Goal: Task Accomplishment & Management: Use online tool/utility

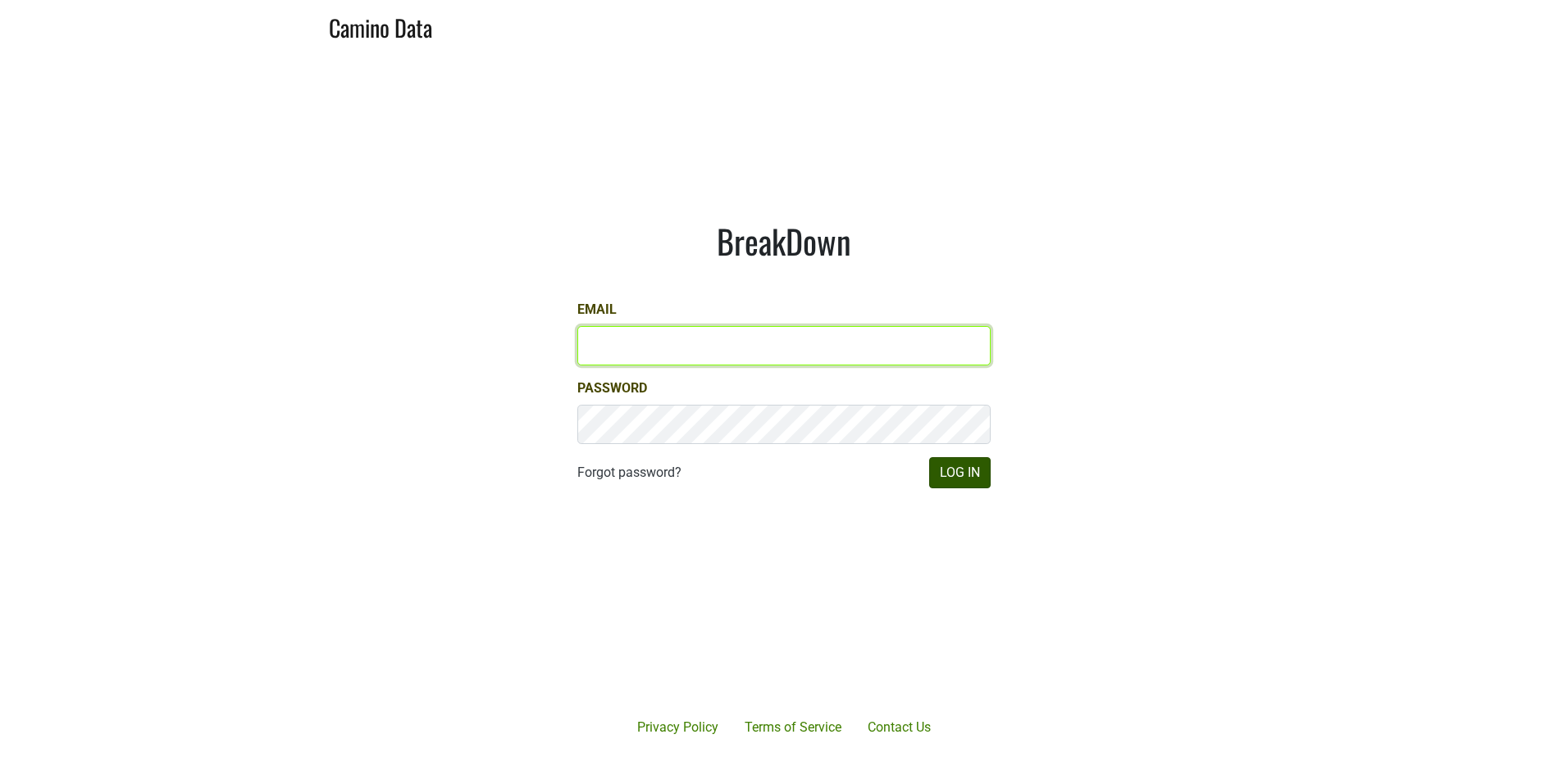
type input "[PERSON_NAME][EMAIL_ADDRESS][DOMAIN_NAME]"
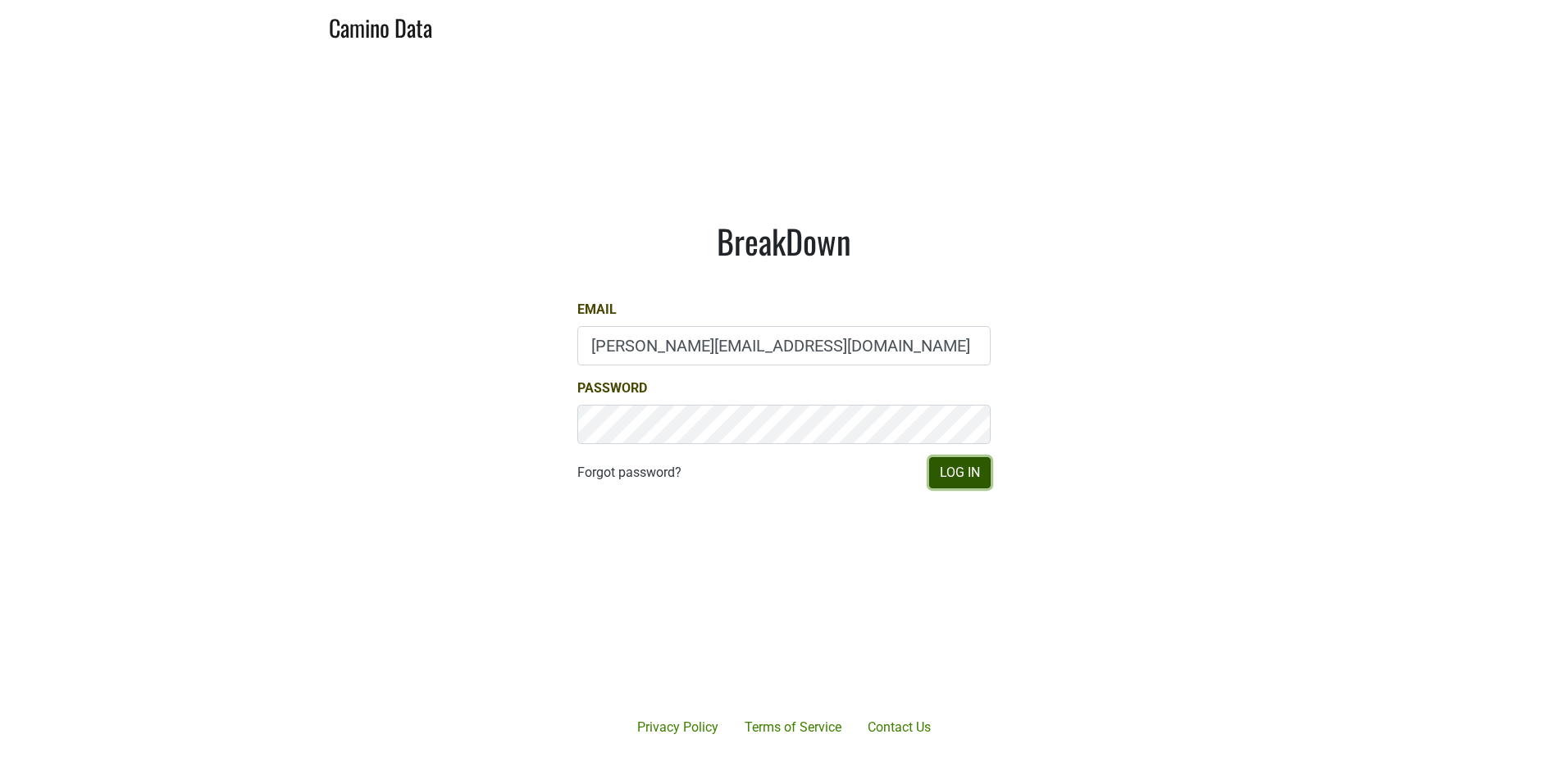
click at [966, 469] on button "Log In" at bounding box center [960, 473] width 62 height 31
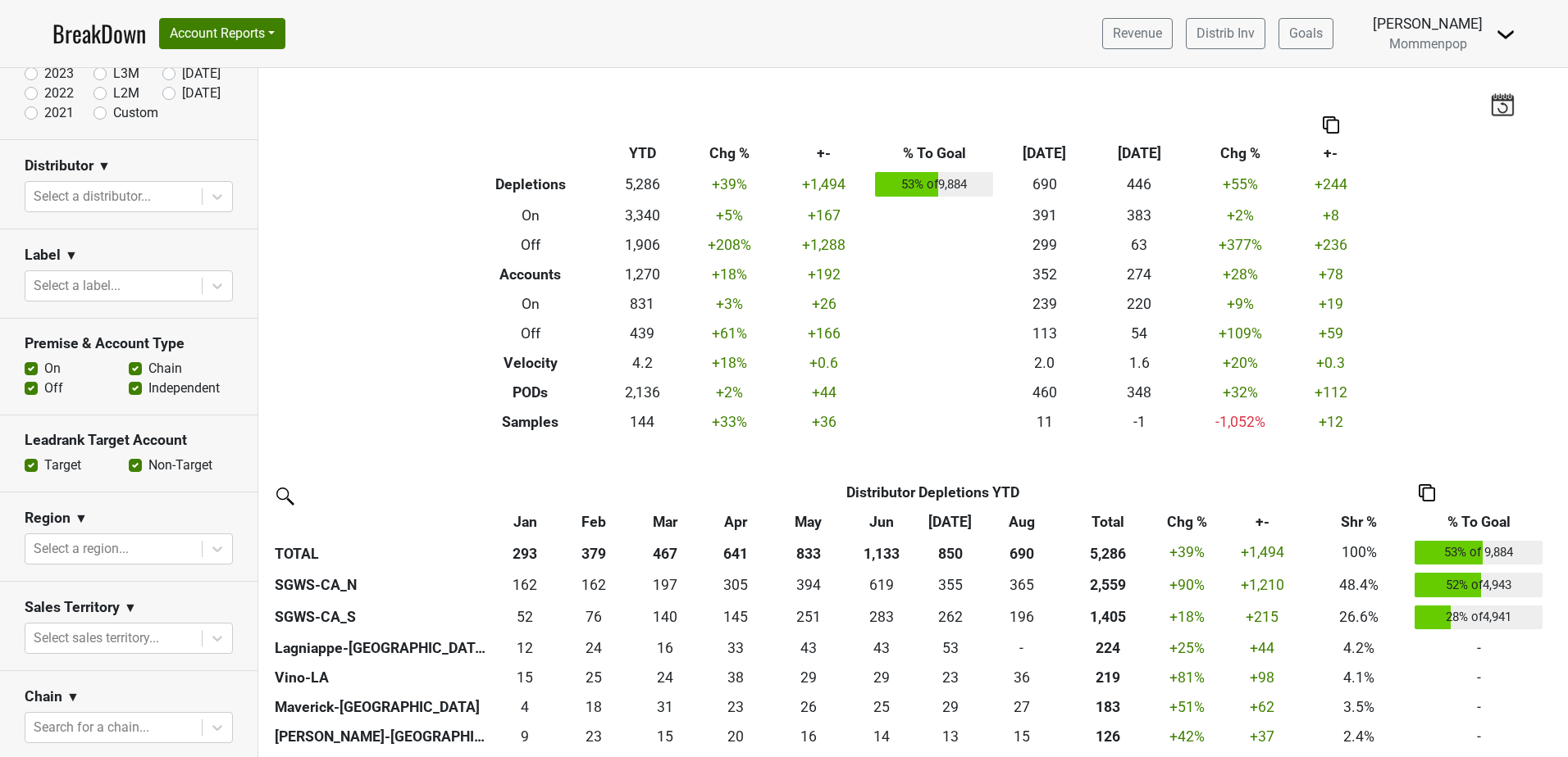
scroll to position [164, 0]
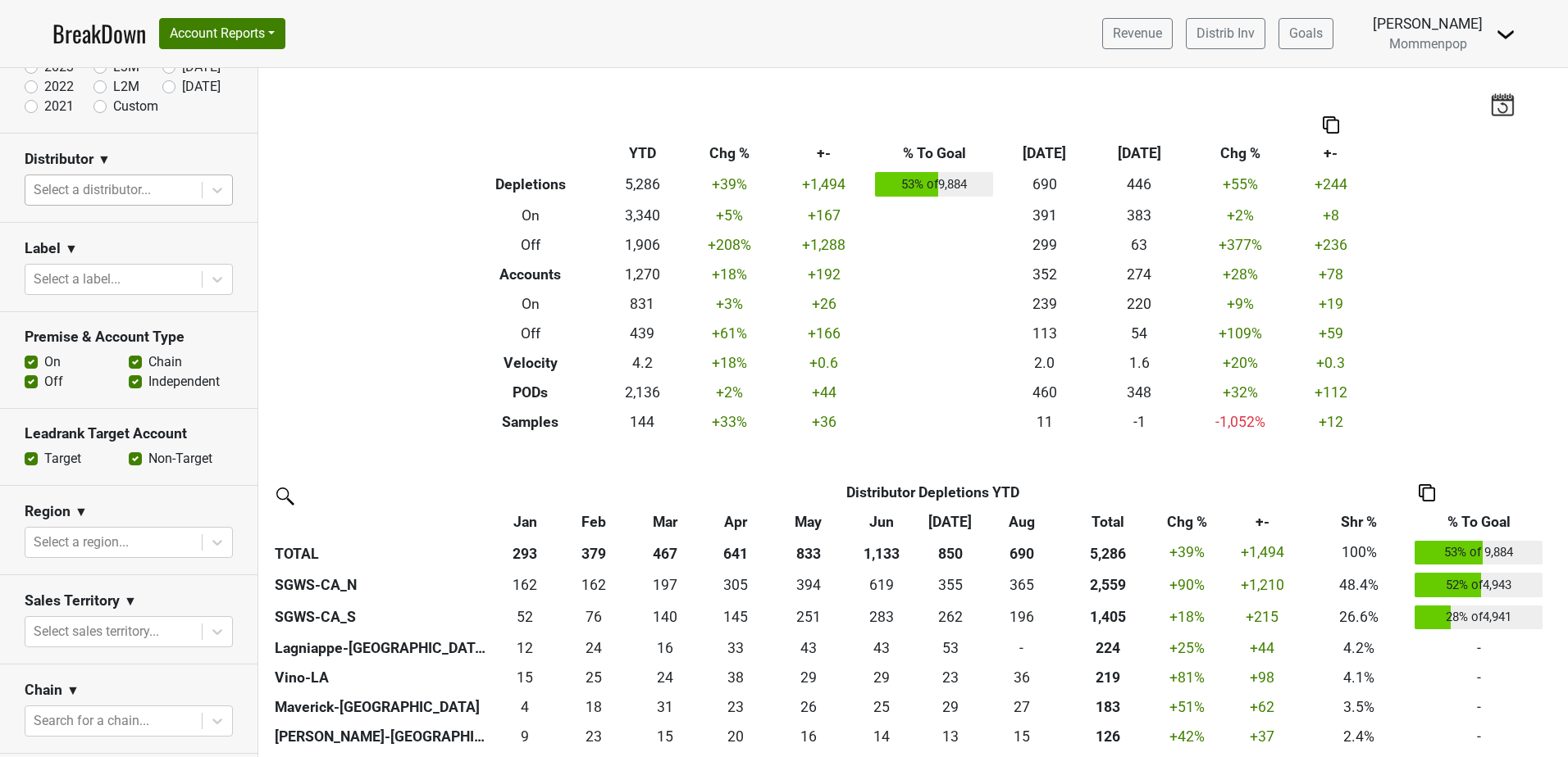
click at [74, 203] on div "Select a distributor..." at bounding box center [113, 189] width 176 height 30
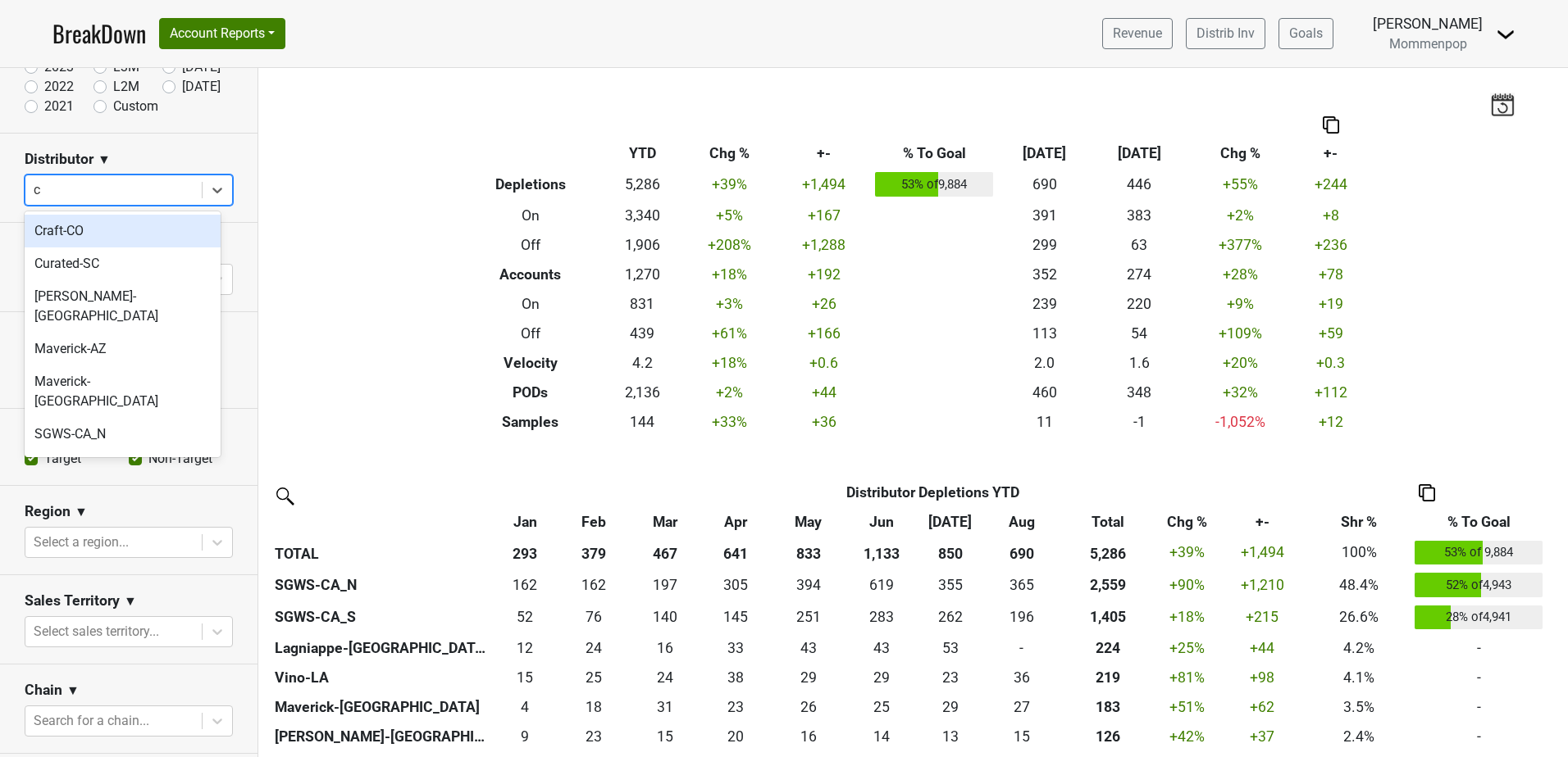
type input "ca"
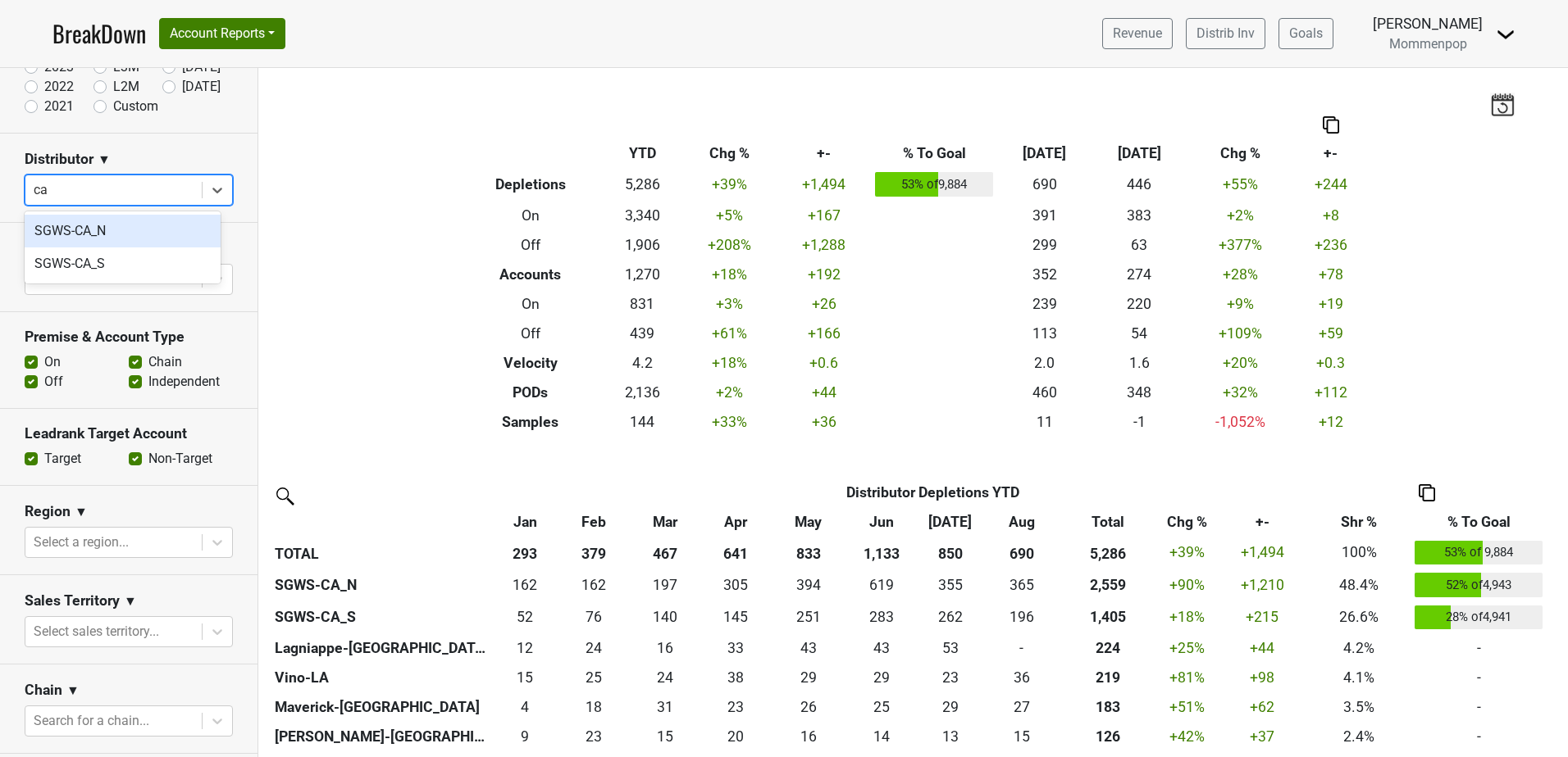
click at [77, 228] on div "SGWS-CA_N" at bounding box center [123, 231] width 196 height 33
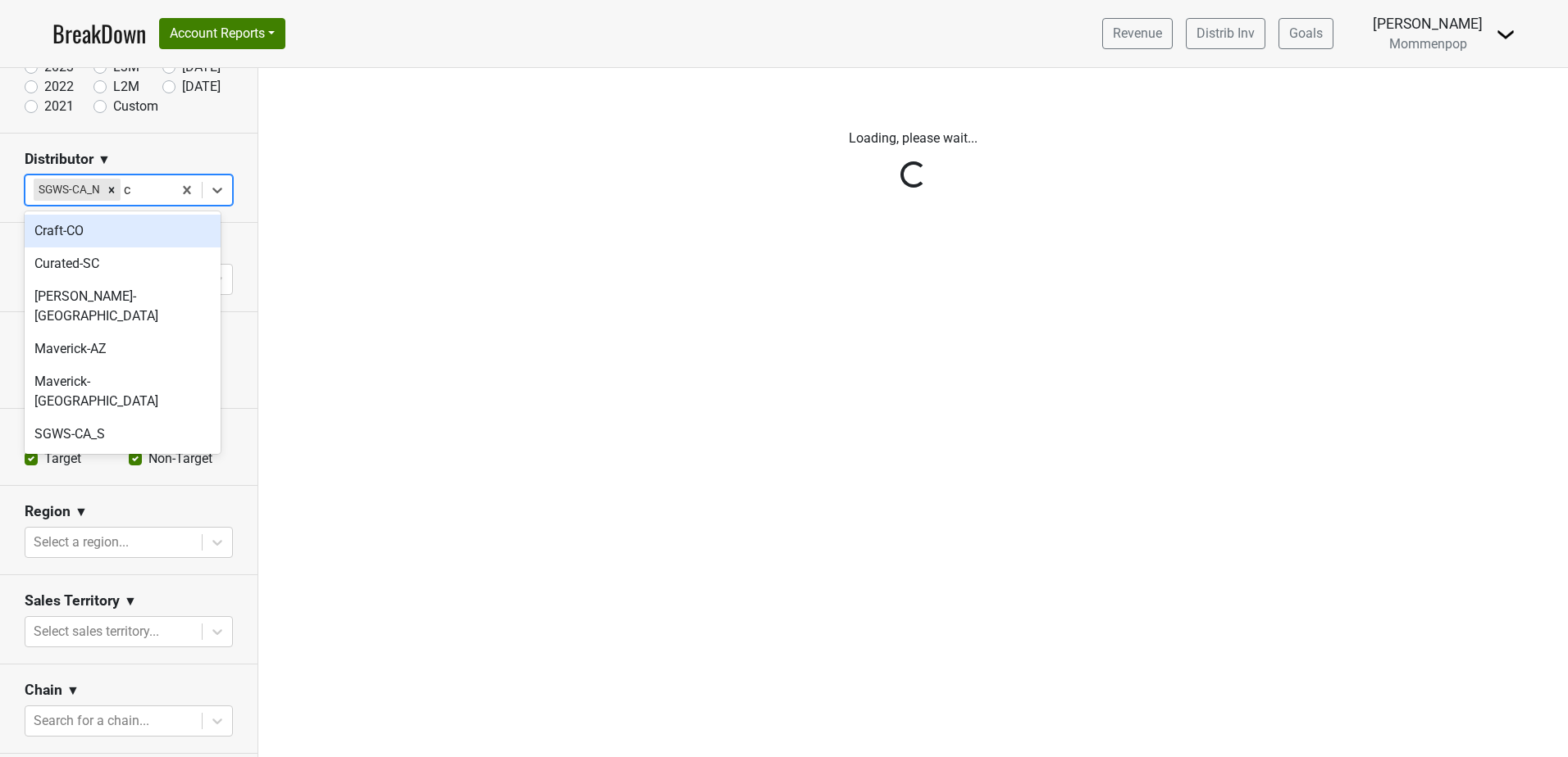
type input "ca"
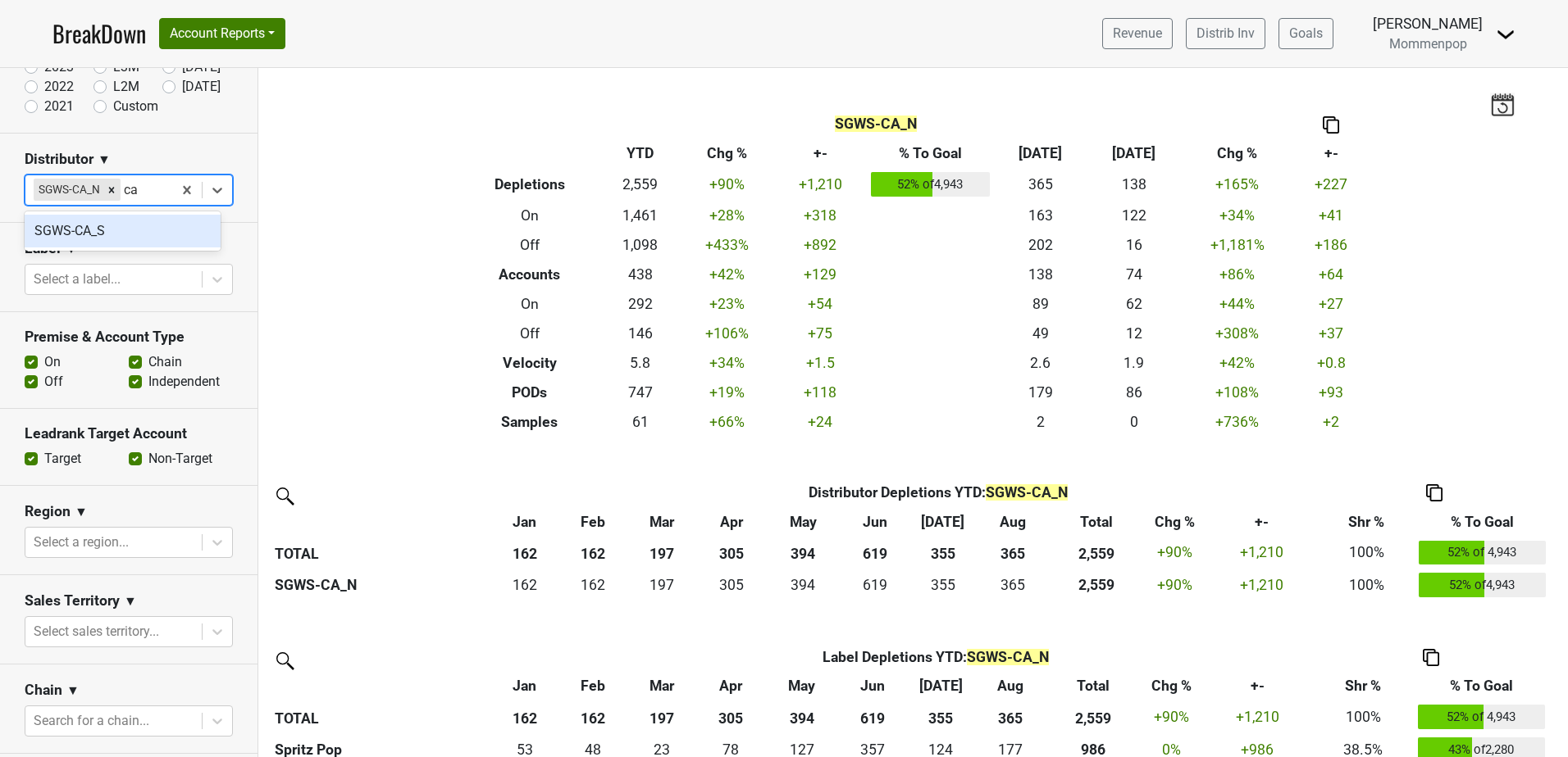
click at [85, 240] on div "SGWS-CA_S" at bounding box center [123, 231] width 196 height 33
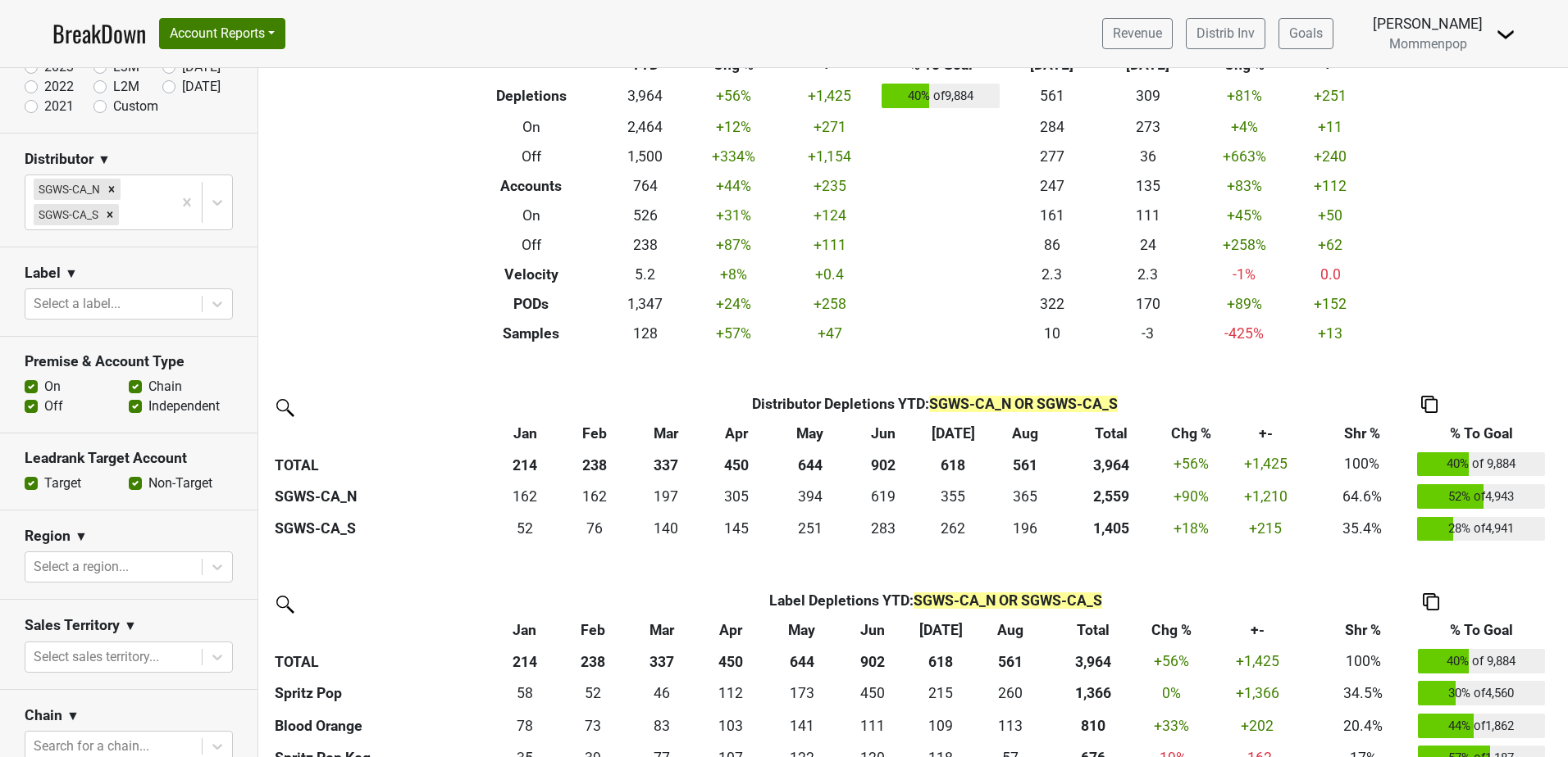
scroll to position [333, 0]
